Goal: Task Accomplishment & Management: Complete application form

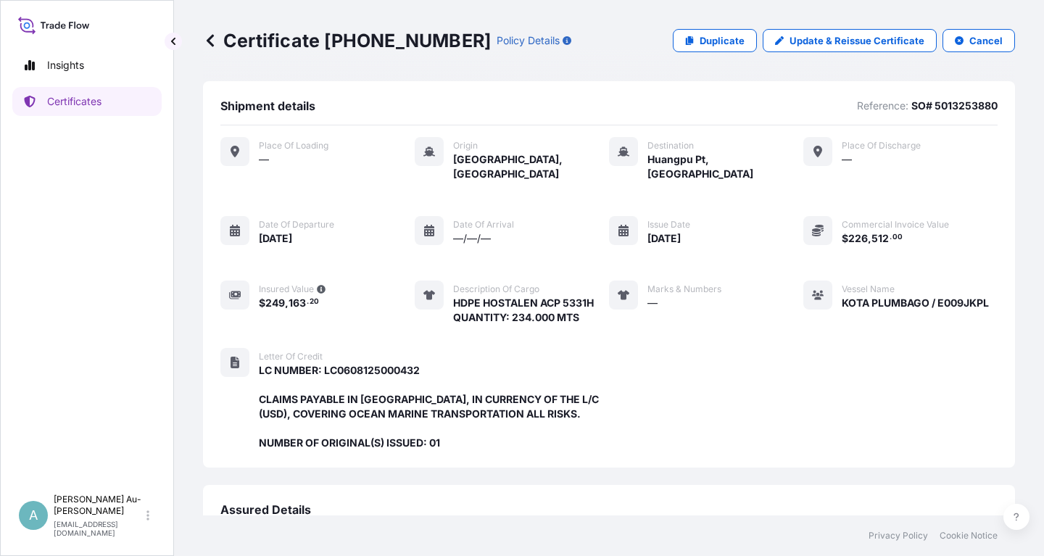
scroll to position [370, 0]
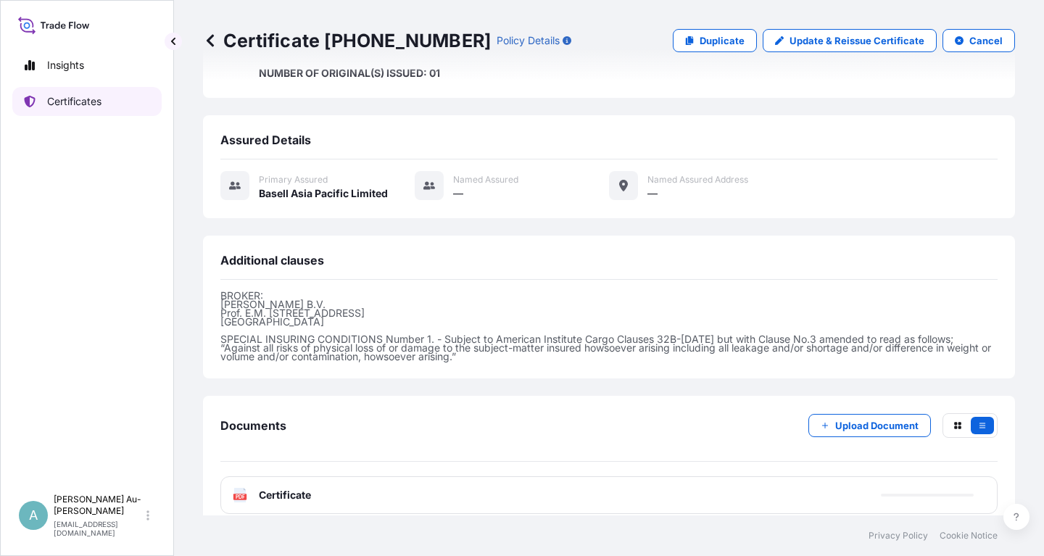
click at [86, 109] on link "Certificates" at bounding box center [86, 101] width 149 height 29
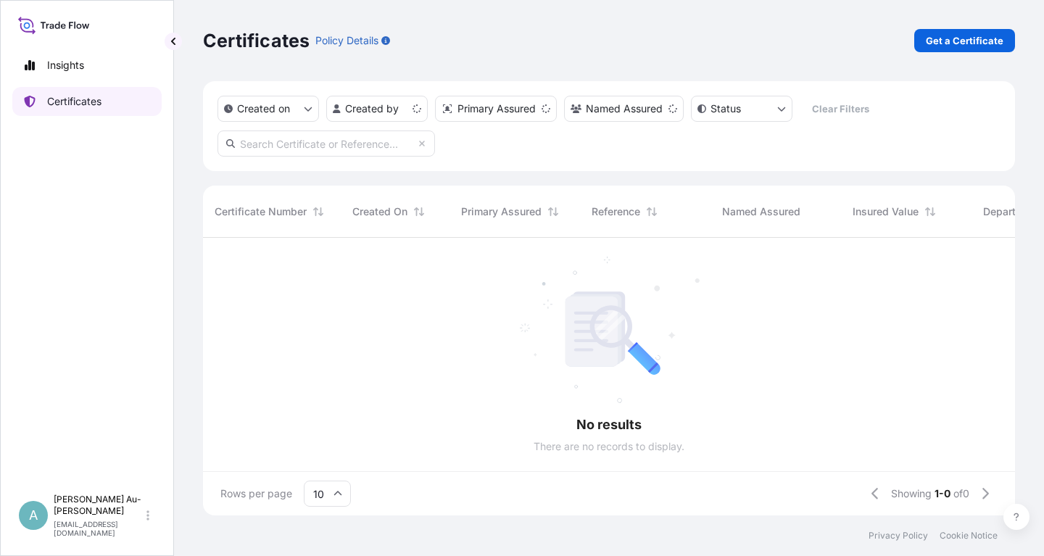
scroll to position [286, 812]
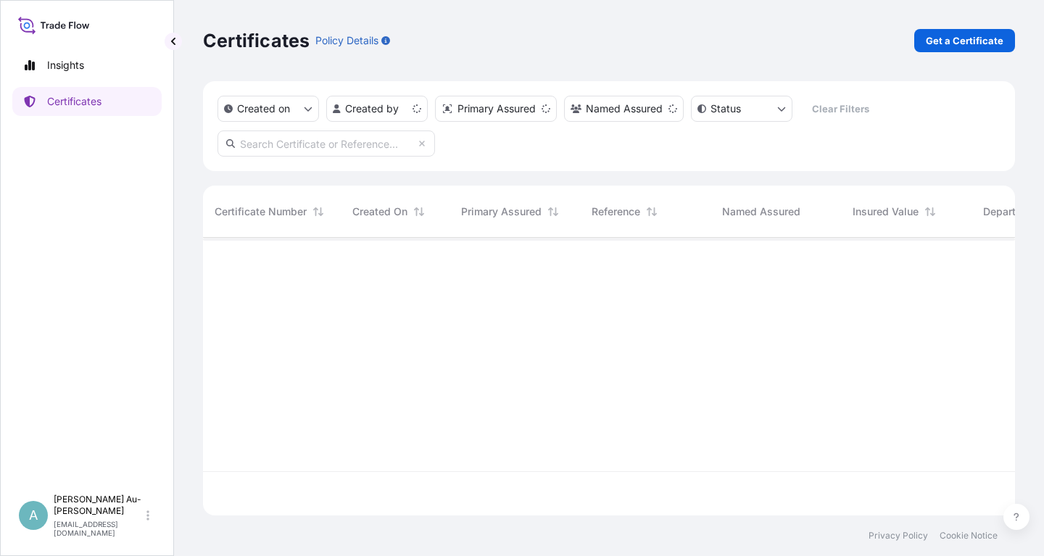
click at [323, 144] on input "text" at bounding box center [327, 144] width 218 height 26
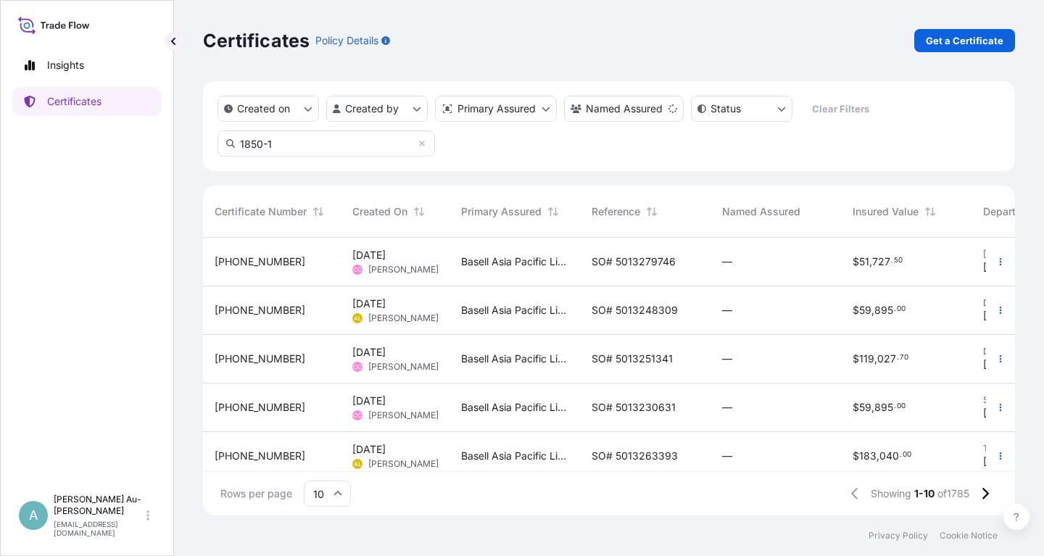
type input "1850-1"
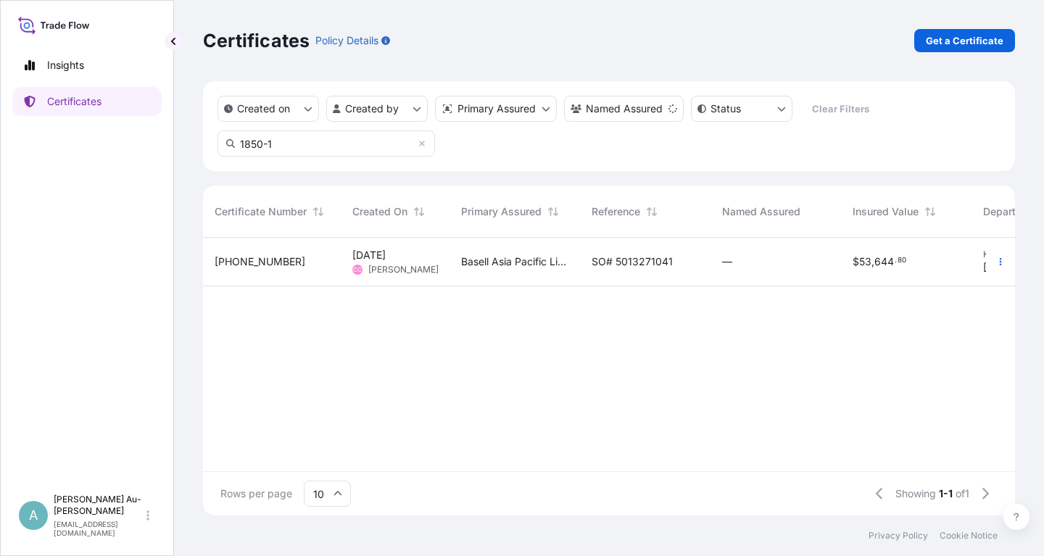
click at [632, 264] on span "SO# 5013271041" at bounding box center [632, 262] width 81 height 15
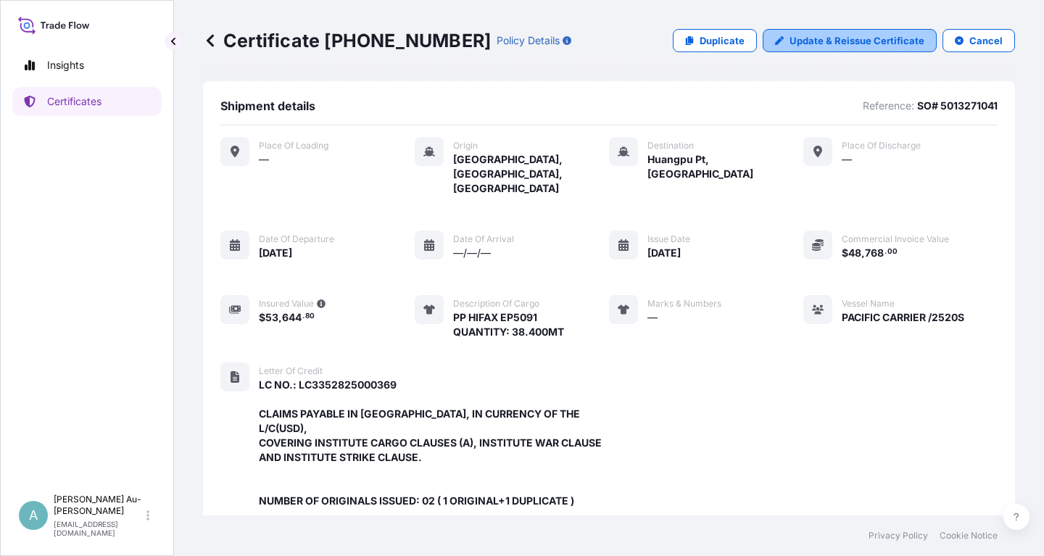
click at [867, 45] on p "Update & Reissue Certificate" at bounding box center [857, 40] width 135 height 15
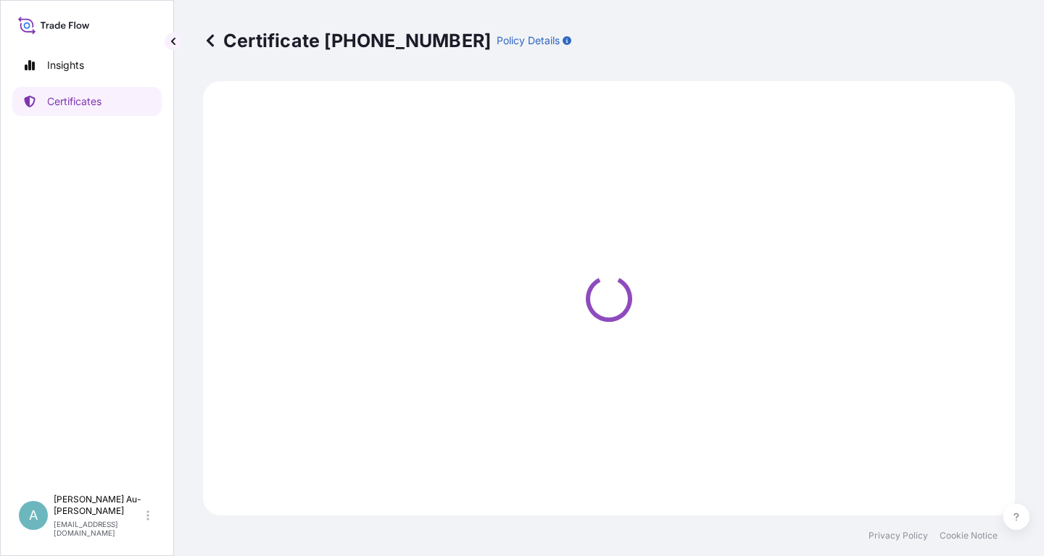
select select "Sea"
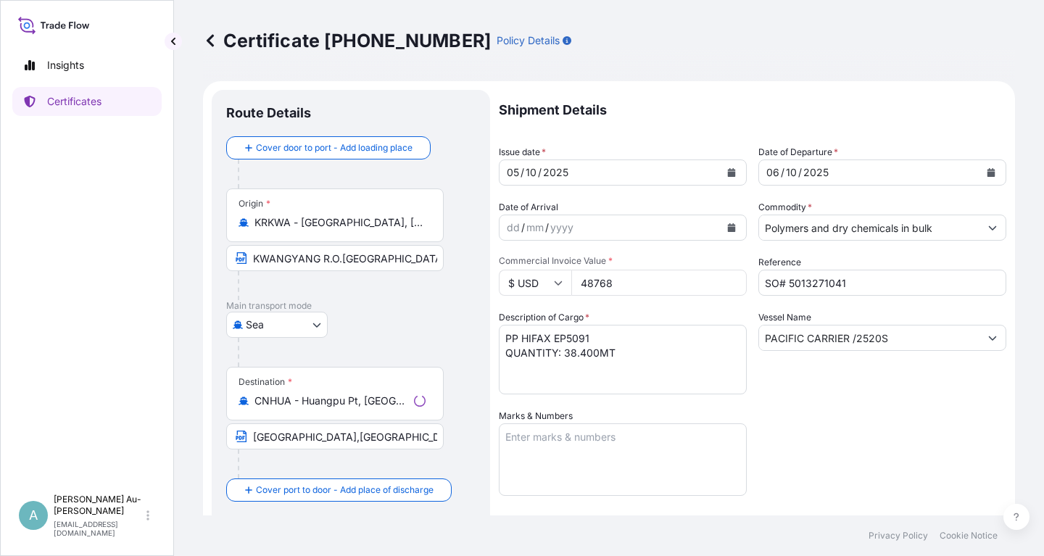
select select "32034"
click at [727, 174] on icon "Calendar" at bounding box center [731, 172] width 9 height 9
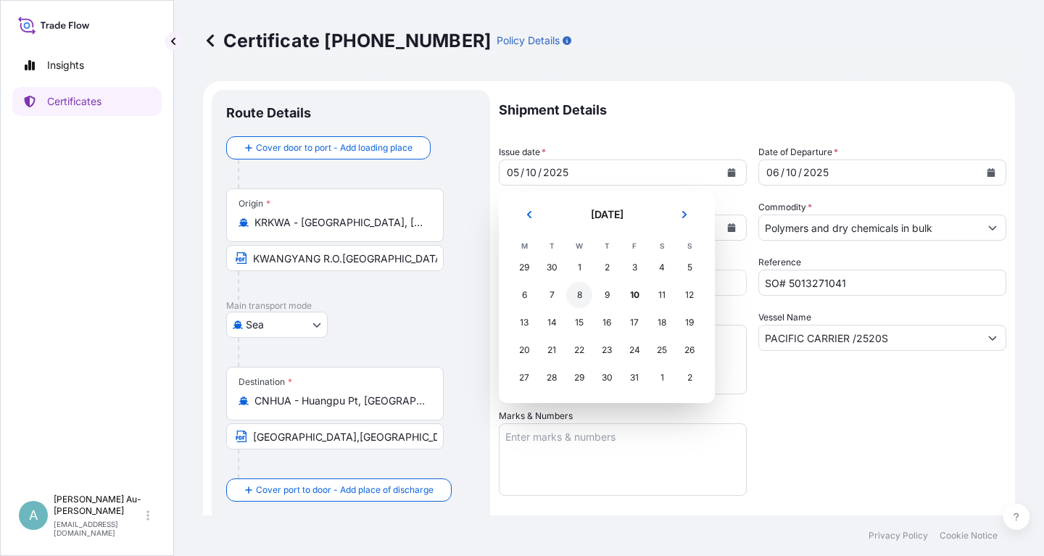
click at [586, 297] on div "8" at bounding box center [579, 295] width 26 height 26
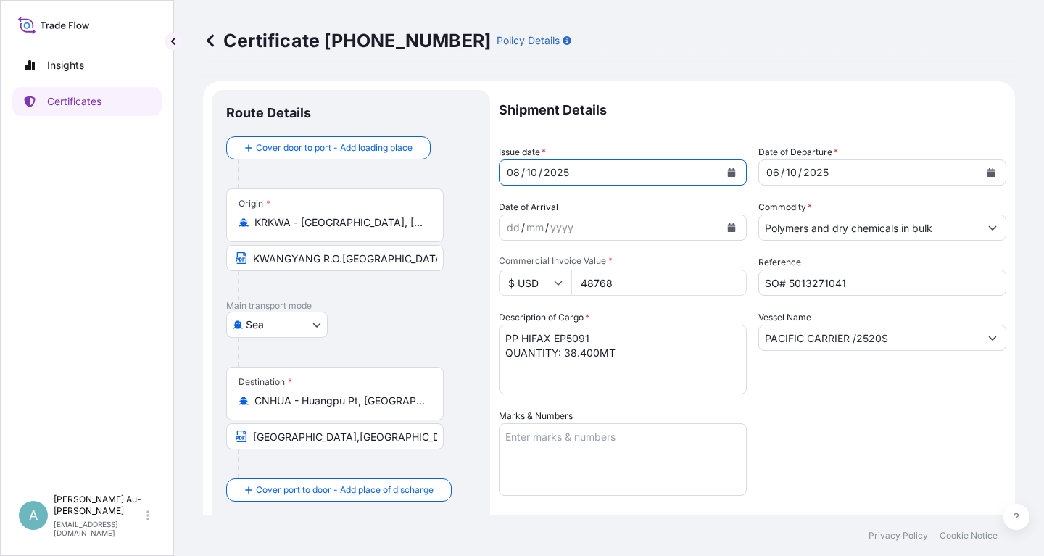
click at [991, 173] on icon "Calendar" at bounding box center [992, 172] width 8 height 9
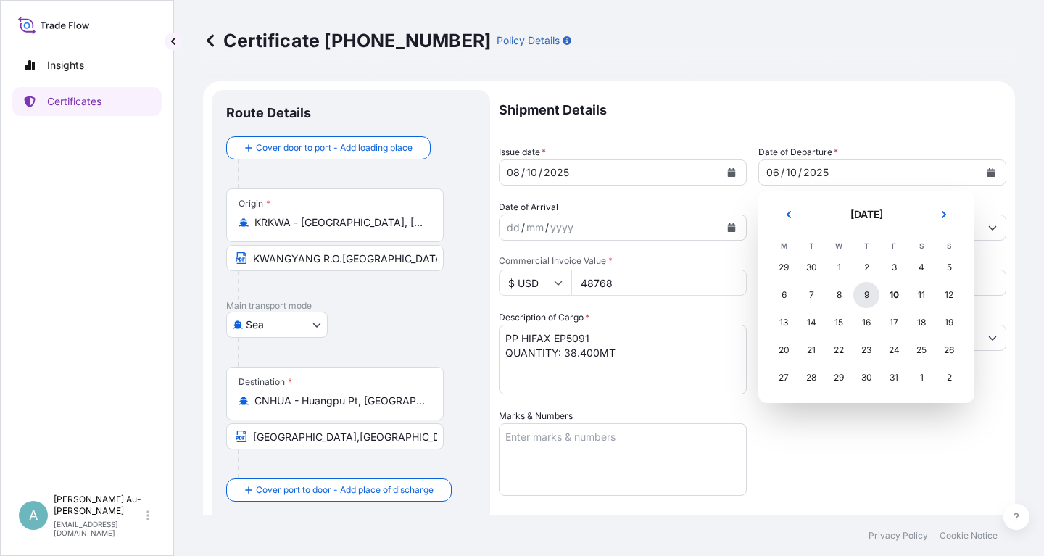
click at [865, 300] on div "9" at bounding box center [867, 295] width 26 height 26
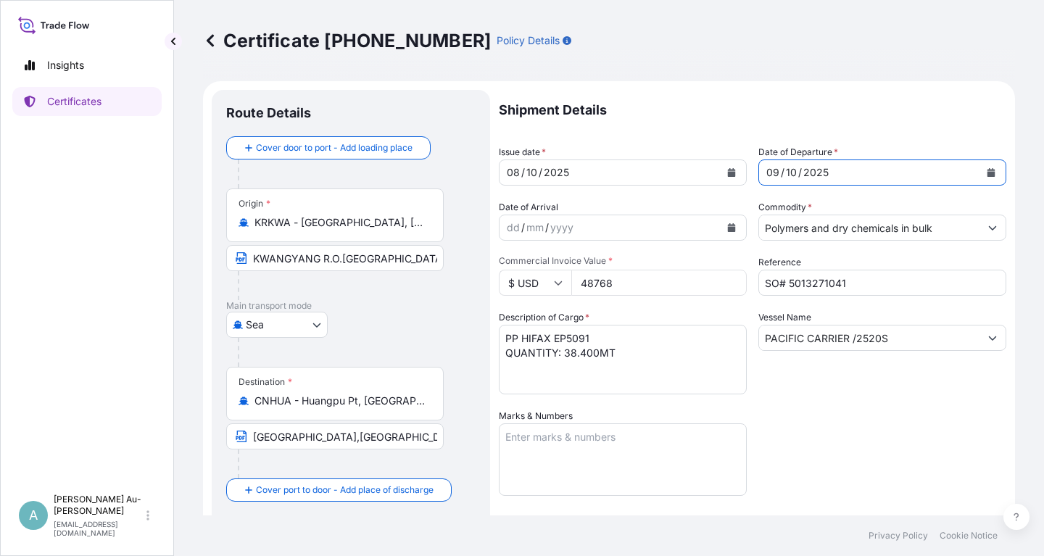
click at [836, 418] on div "Shipment Details Issue date * [DATE] Date of Departure * [DATE] Date of Arrival…" at bounding box center [753, 463] width 508 height 746
drag, startPoint x: 890, startPoint y: 336, endPoint x: 745, endPoint y: 352, distance: 145.1
click at [763, 347] on input "PACIFIC CARRIER /2520S" at bounding box center [869, 338] width 220 height 26
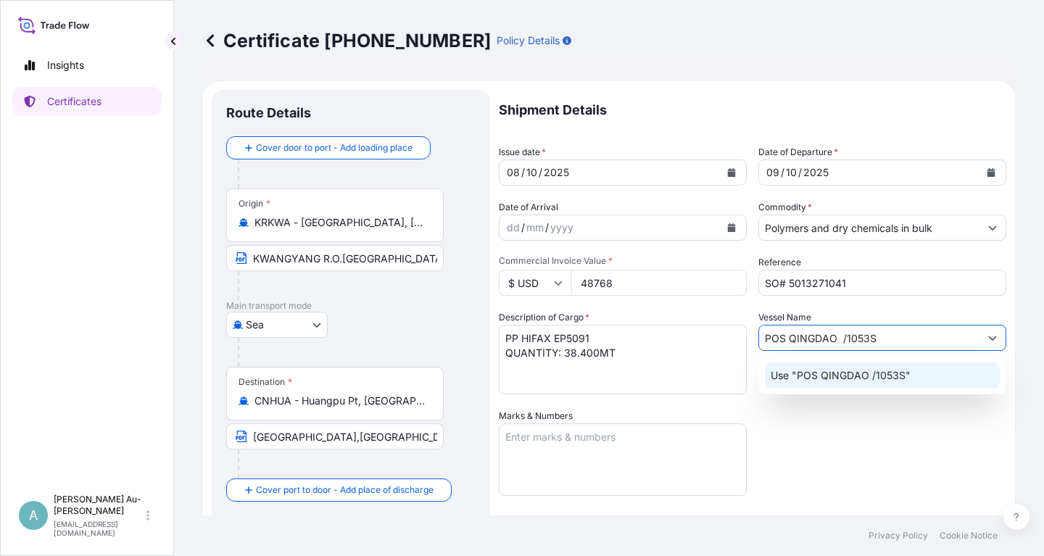
type input "POS QINGDAO /1053S"
click at [946, 437] on div "Shipment Details Issue date * [DATE] Date of Departure * [DATE] Date of Arrival…" at bounding box center [753, 463] width 508 height 746
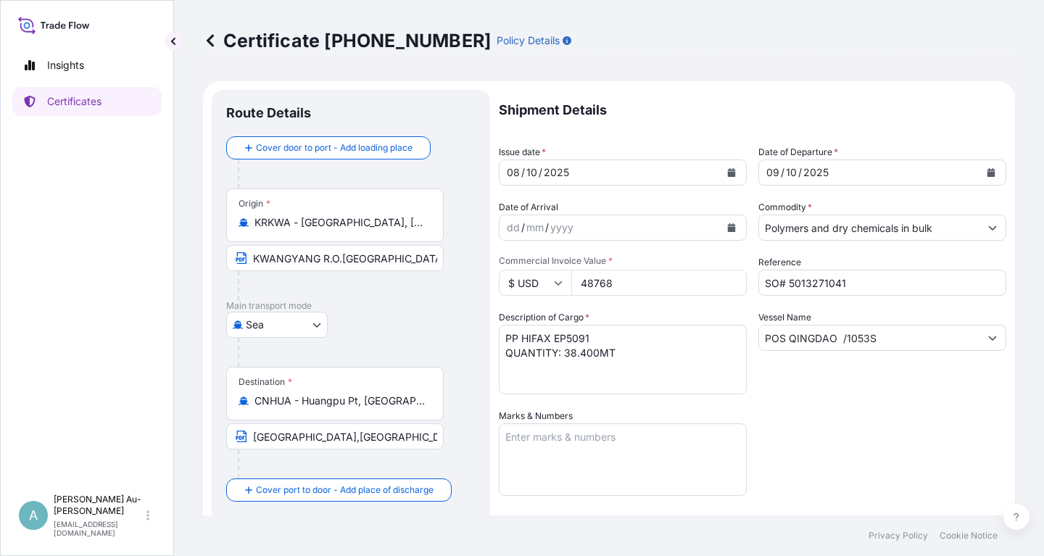
click at [844, 445] on div "Shipment Details Issue date * [DATE] Date of Departure * [DATE] Date of Arrival…" at bounding box center [753, 463] width 508 height 746
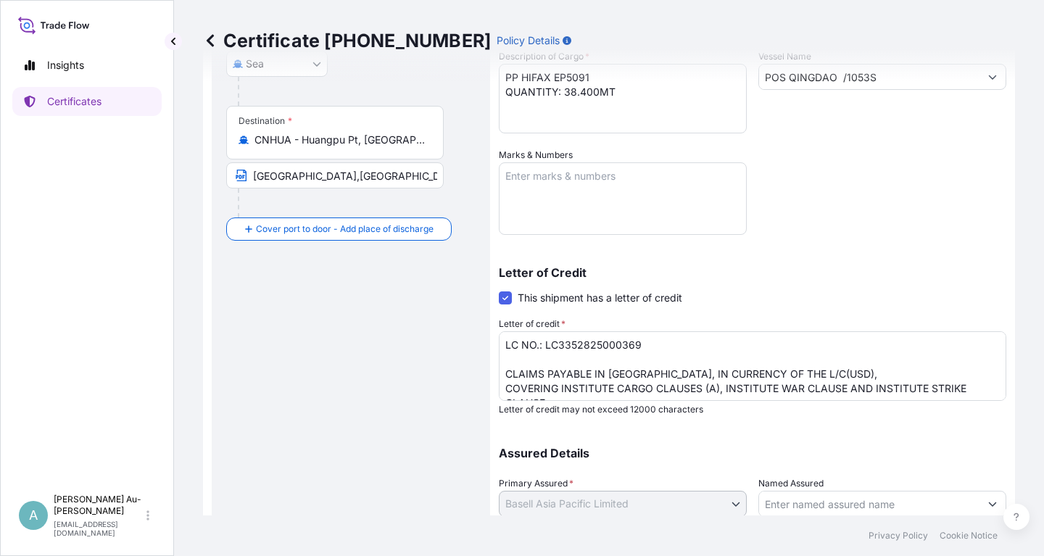
scroll to position [361, 0]
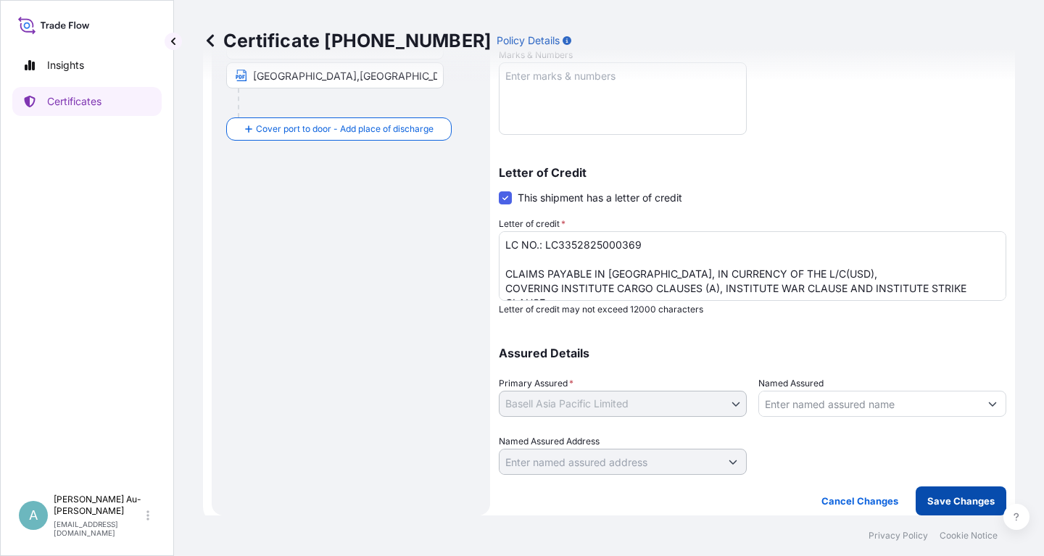
click at [936, 505] on p "Save Changes" at bounding box center [960, 501] width 67 height 15
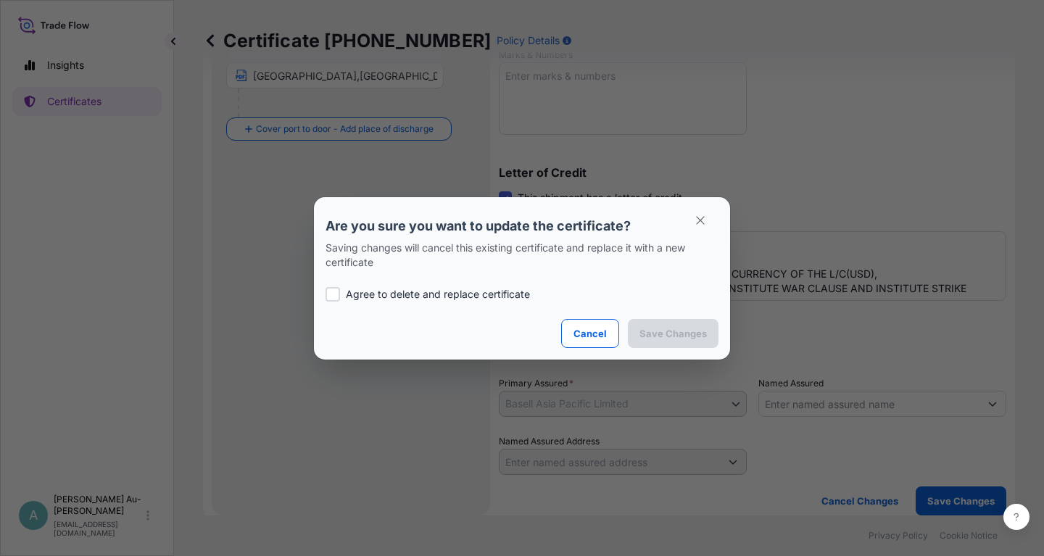
click at [373, 294] on p "Agree to delete and replace certificate" at bounding box center [438, 294] width 184 height 15
checkbox input "true"
click at [662, 331] on p "Save Changes" at bounding box center [673, 333] width 67 height 15
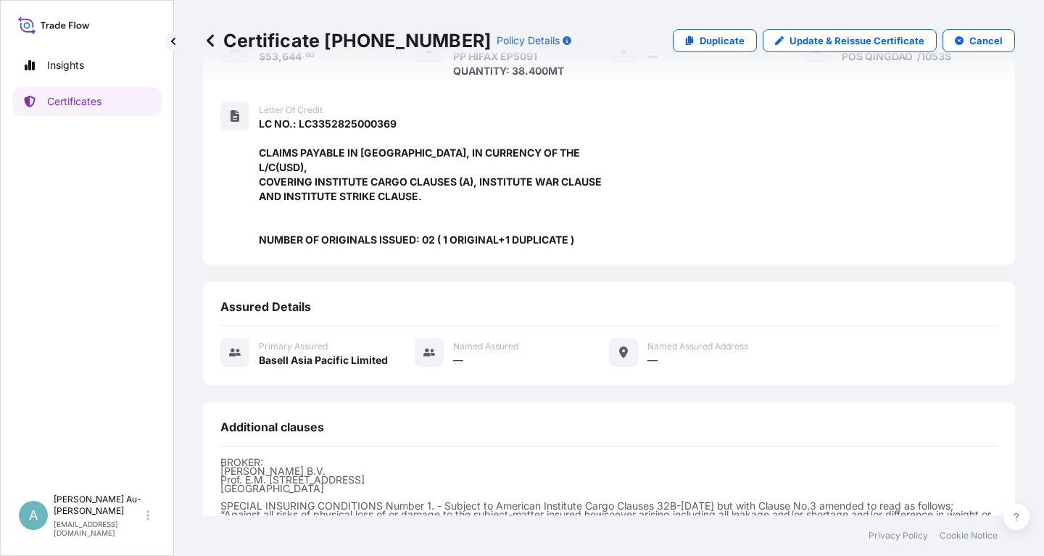
scroll to position [413, 0]
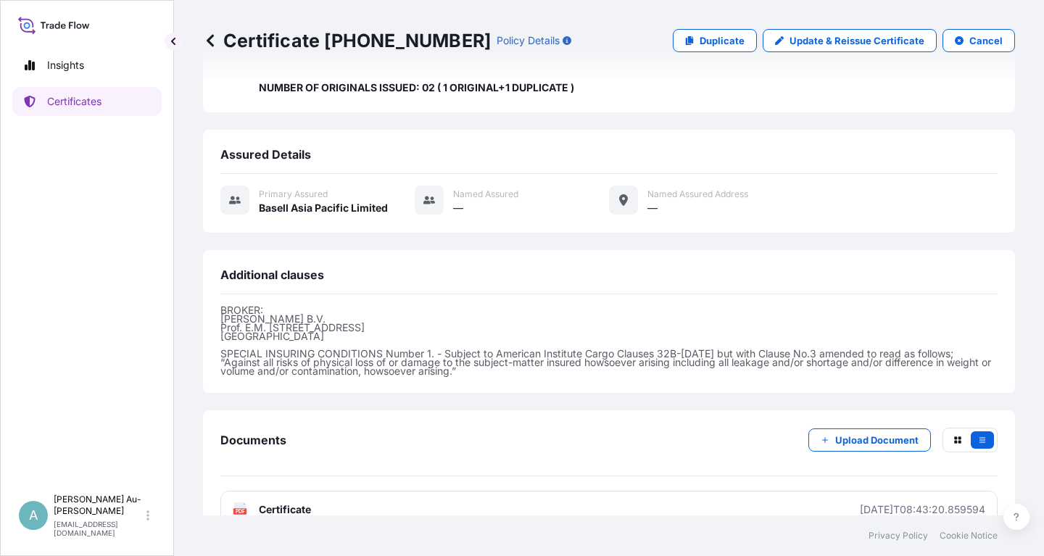
click at [326, 491] on link "PDF Certificate [DATE]T08:43:20.859594" at bounding box center [608, 510] width 777 height 38
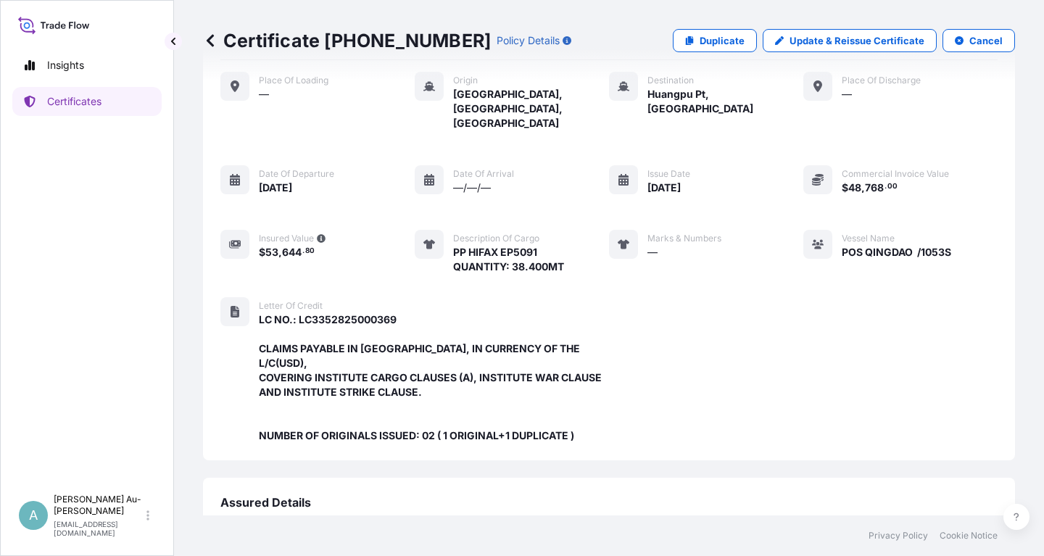
scroll to position [0, 0]
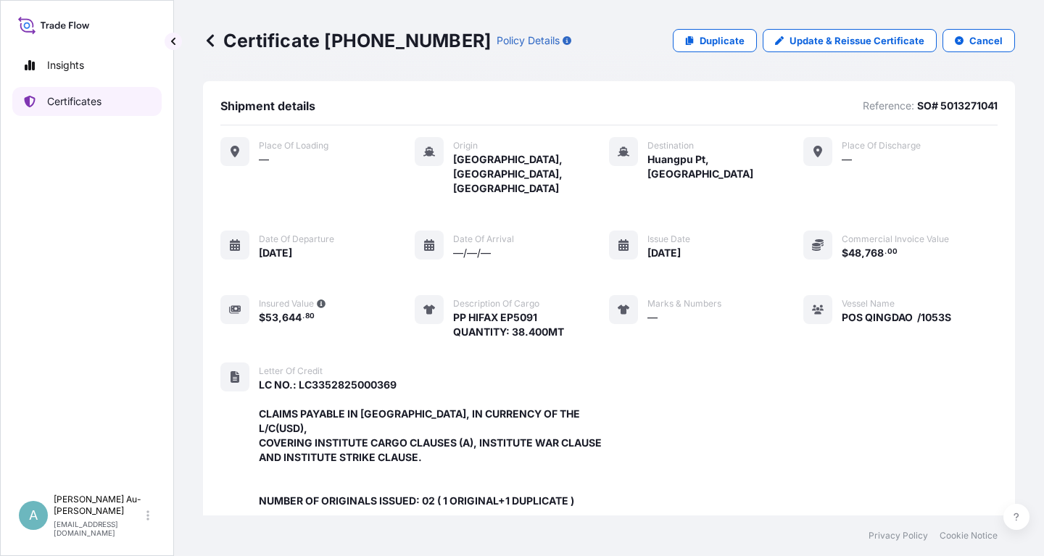
click at [76, 104] on p "Certificates" at bounding box center [74, 101] width 54 height 15
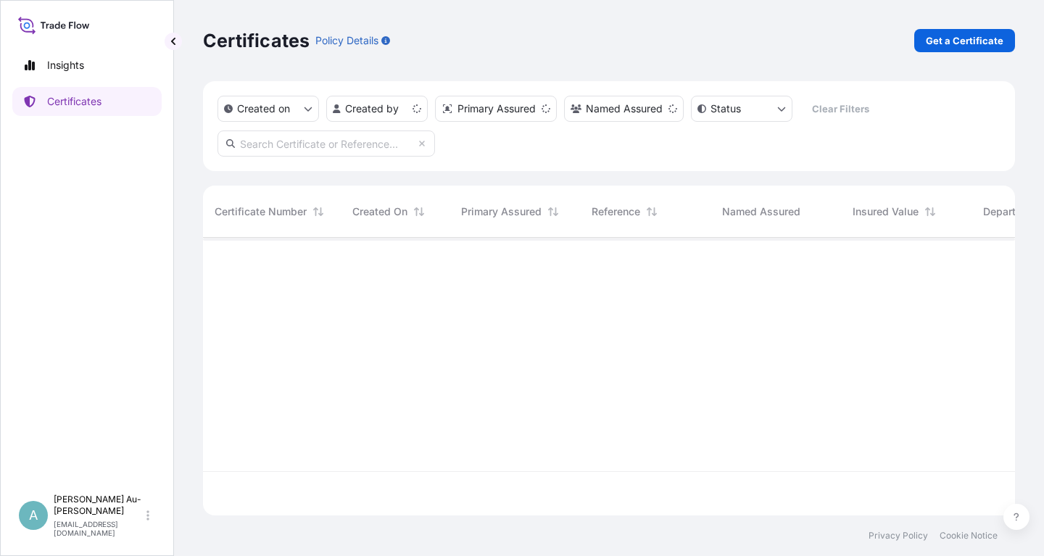
scroll to position [286, 812]
click at [294, 139] on input "text" at bounding box center [327, 144] width 218 height 26
type input "5"
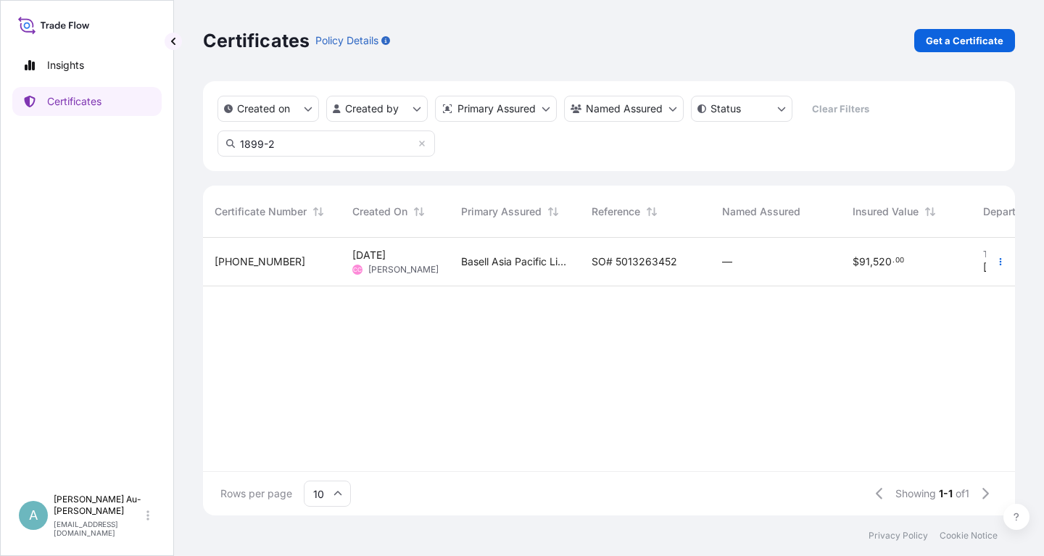
type input "1899-2"
click at [641, 266] on span "SO# 5013263452" at bounding box center [635, 262] width 86 height 15
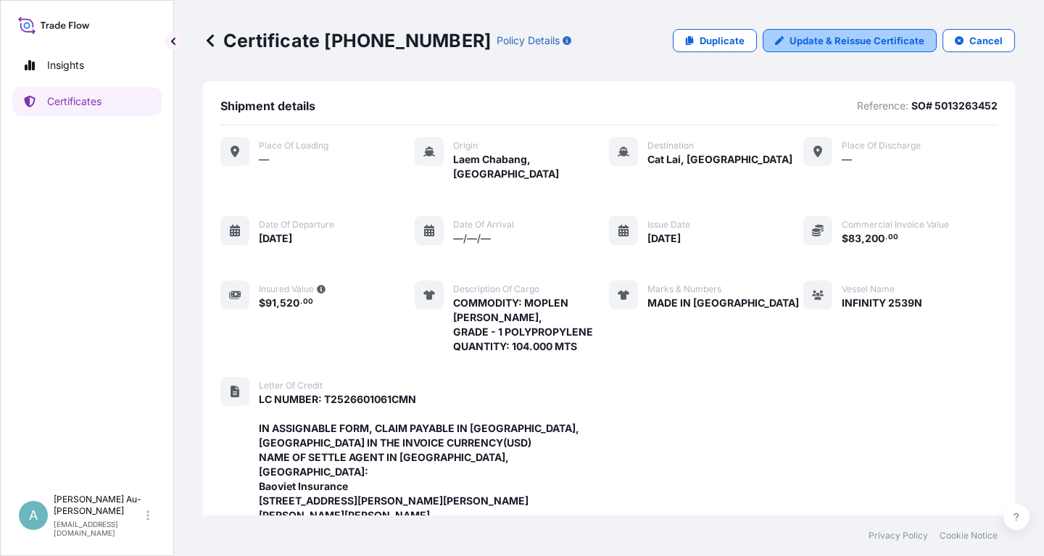
click at [846, 46] on p "Update & Reissue Certificate" at bounding box center [857, 40] width 135 height 15
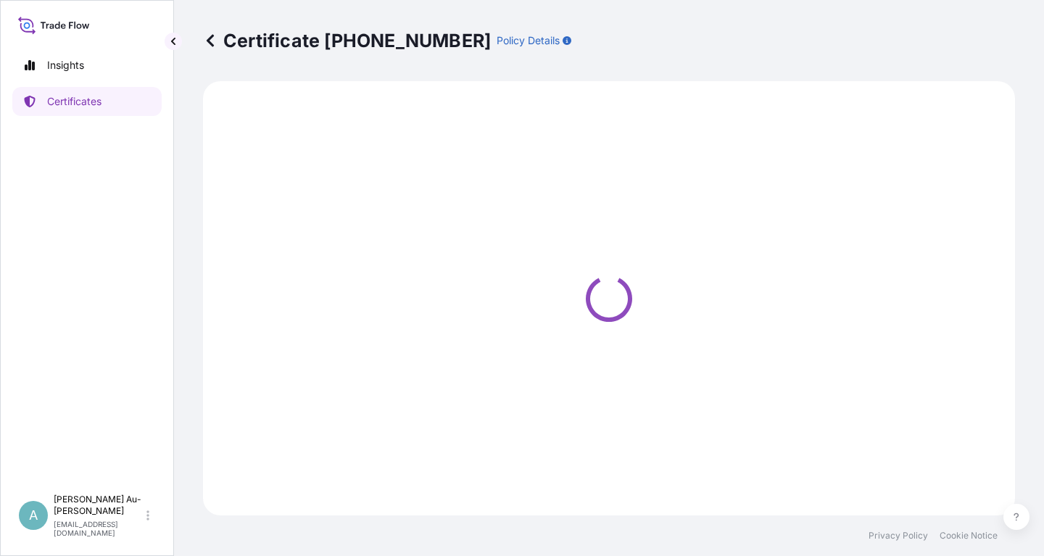
select select "Sea"
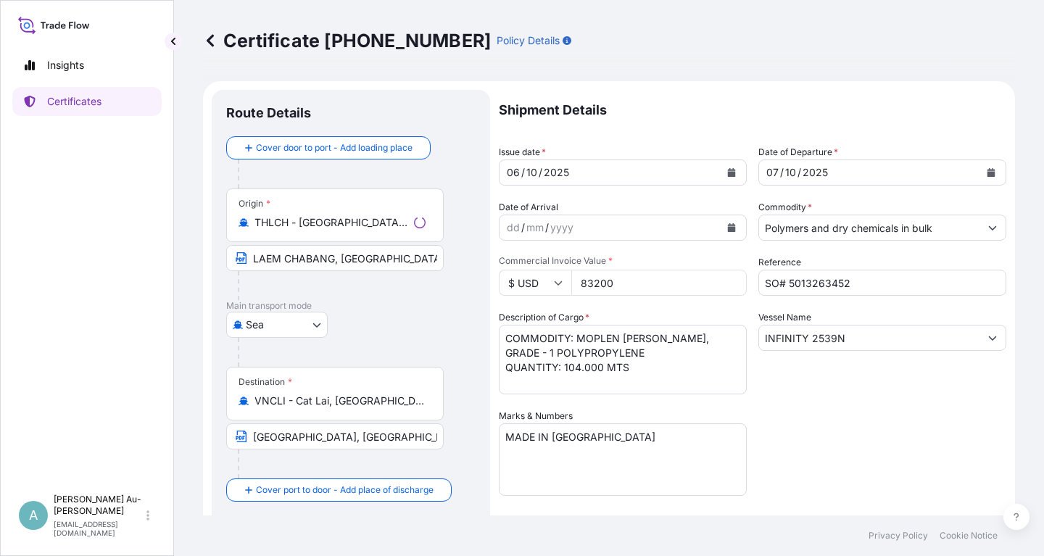
select select "32034"
click at [730, 176] on icon "Calendar" at bounding box center [732, 172] width 8 height 9
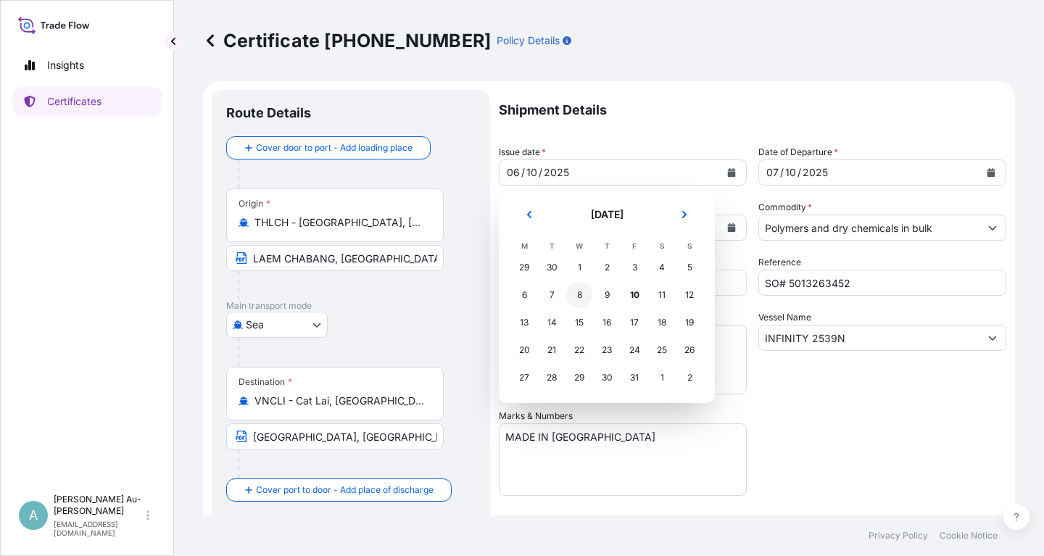
click at [582, 297] on div "8" at bounding box center [579, 295] width 26 height 26
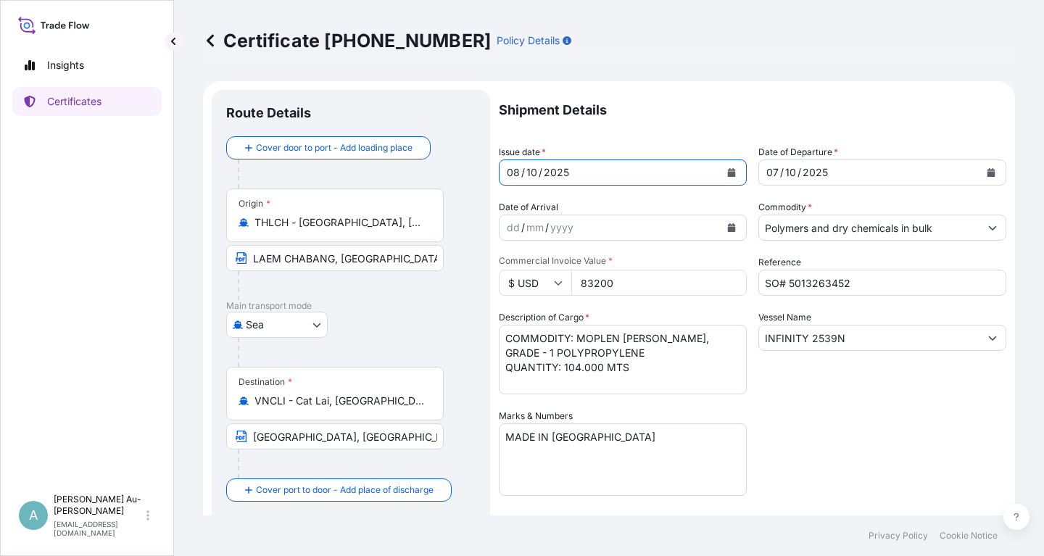
click at [986, 173] on button "Calendar" at bounding box center [991, 172] width 23 height 23
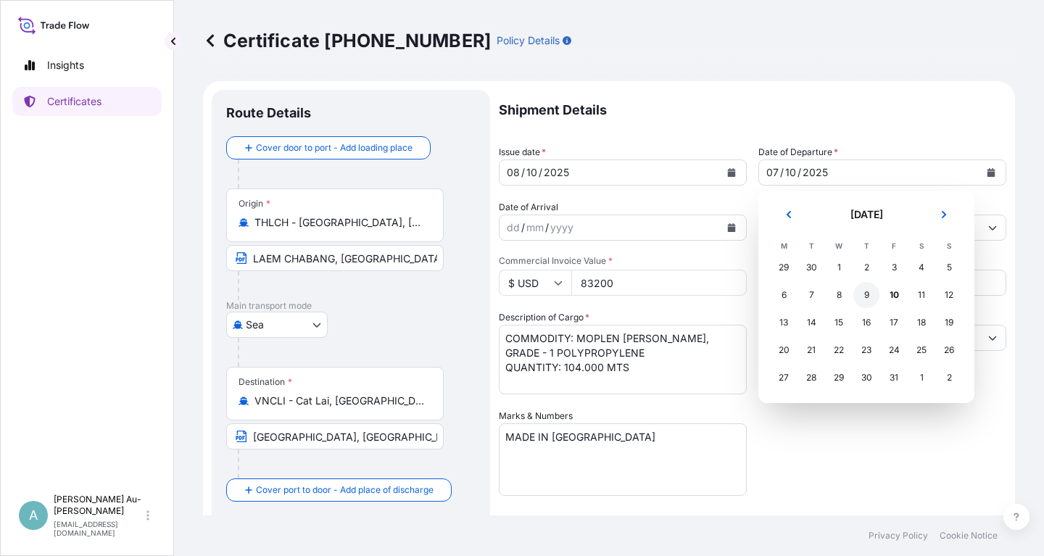
click at [863, 295] on div "9" at bounding box center [867, 295] width 26 height 26
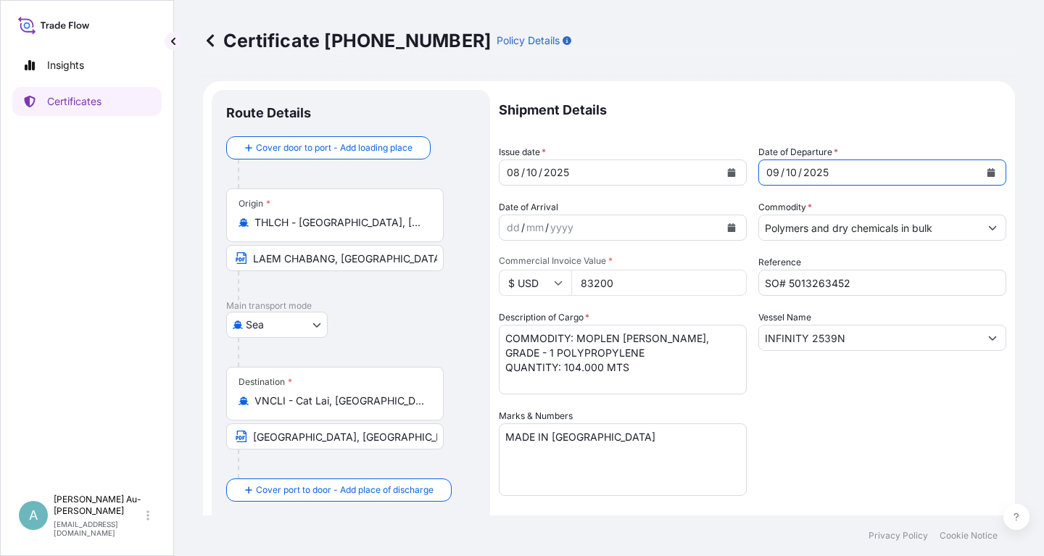
click at [846, 426] on div "Shipment Details Issue date * [DATE] Date of Departure * [DATE] Date of Arrival…" at bounding box center [753, 463] width 508 height 746
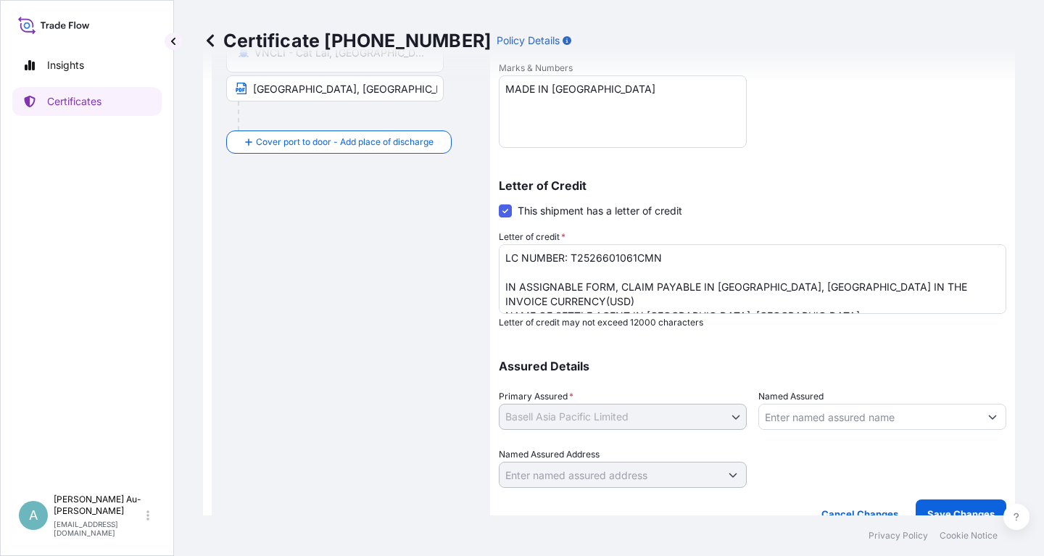
scroll to position [361, 0]
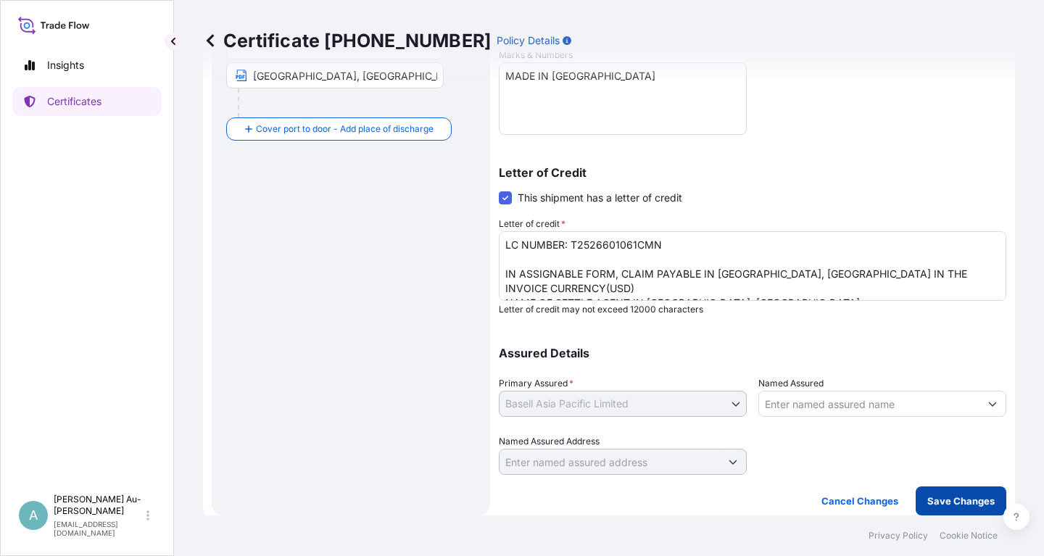
click at [964, 505] on p "Save Changes" at bounding box center [960, 501] width 67 height 15
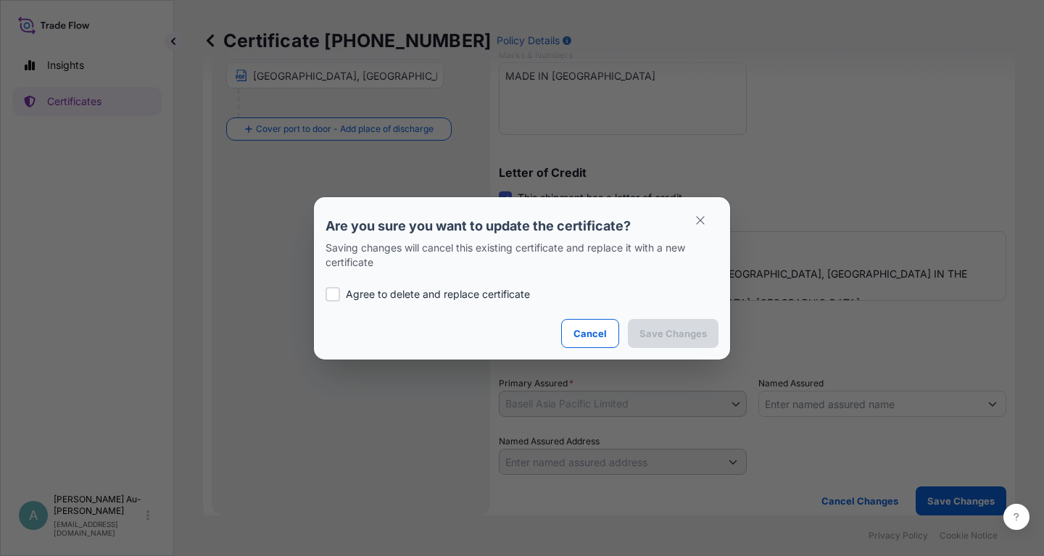
click at [409, 297] on p "Agree to delete and replace certificate" at bounding box center [438, 294] width 184 height 15
checkbox input "true"
click at [663, 339] on p "Save Changes" at bounding box center [673, 333] width 67 height 15
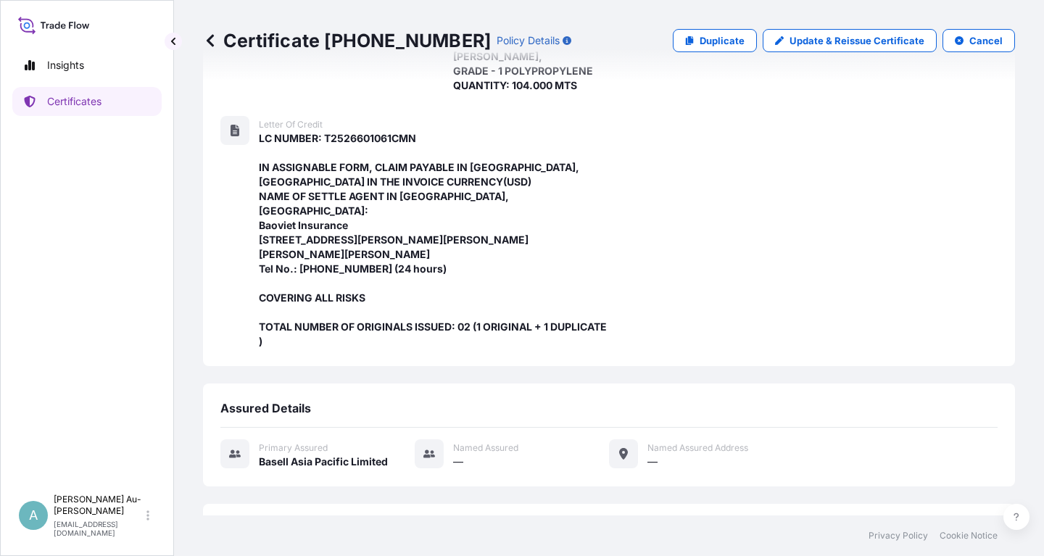
scroll to position [515, 0]
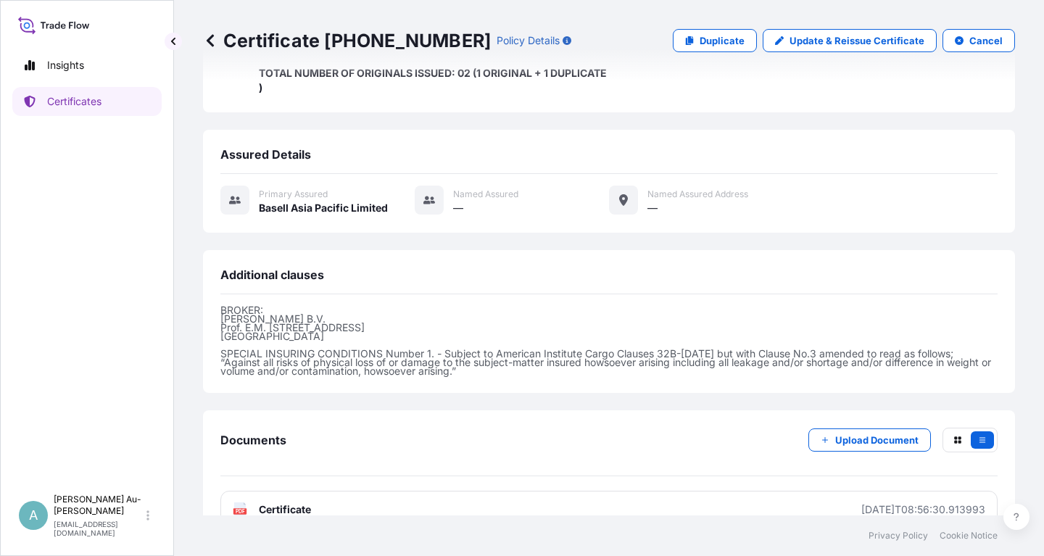
click at [382, 491] on link "PDF Certificate [DATE]T08:56:30.913993" at bounding box center [608, 510] width 777 height 38
